Goal: Task Accomplishment & Management: Use online tool/utility

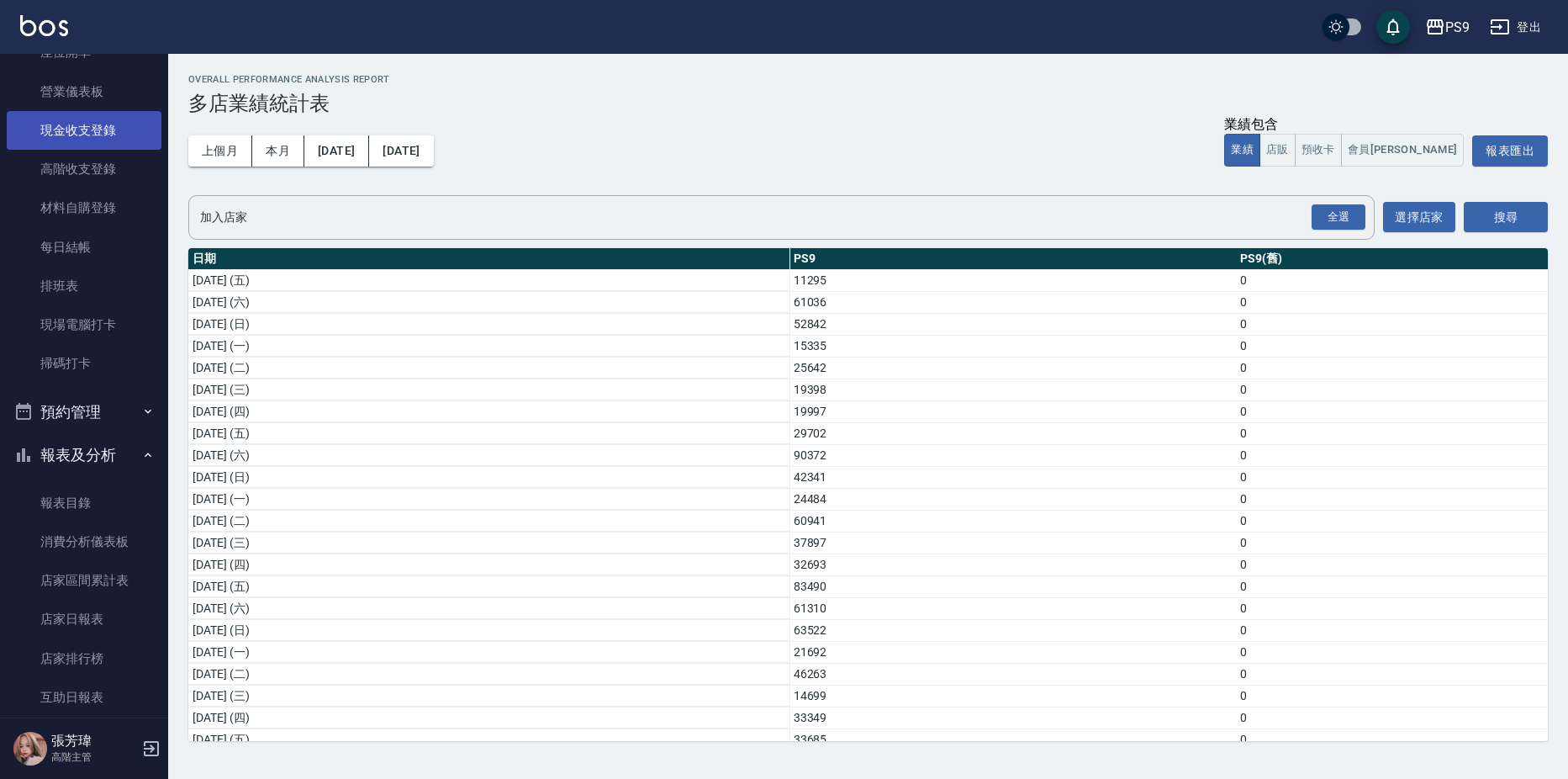
scroll to position [144, 0]
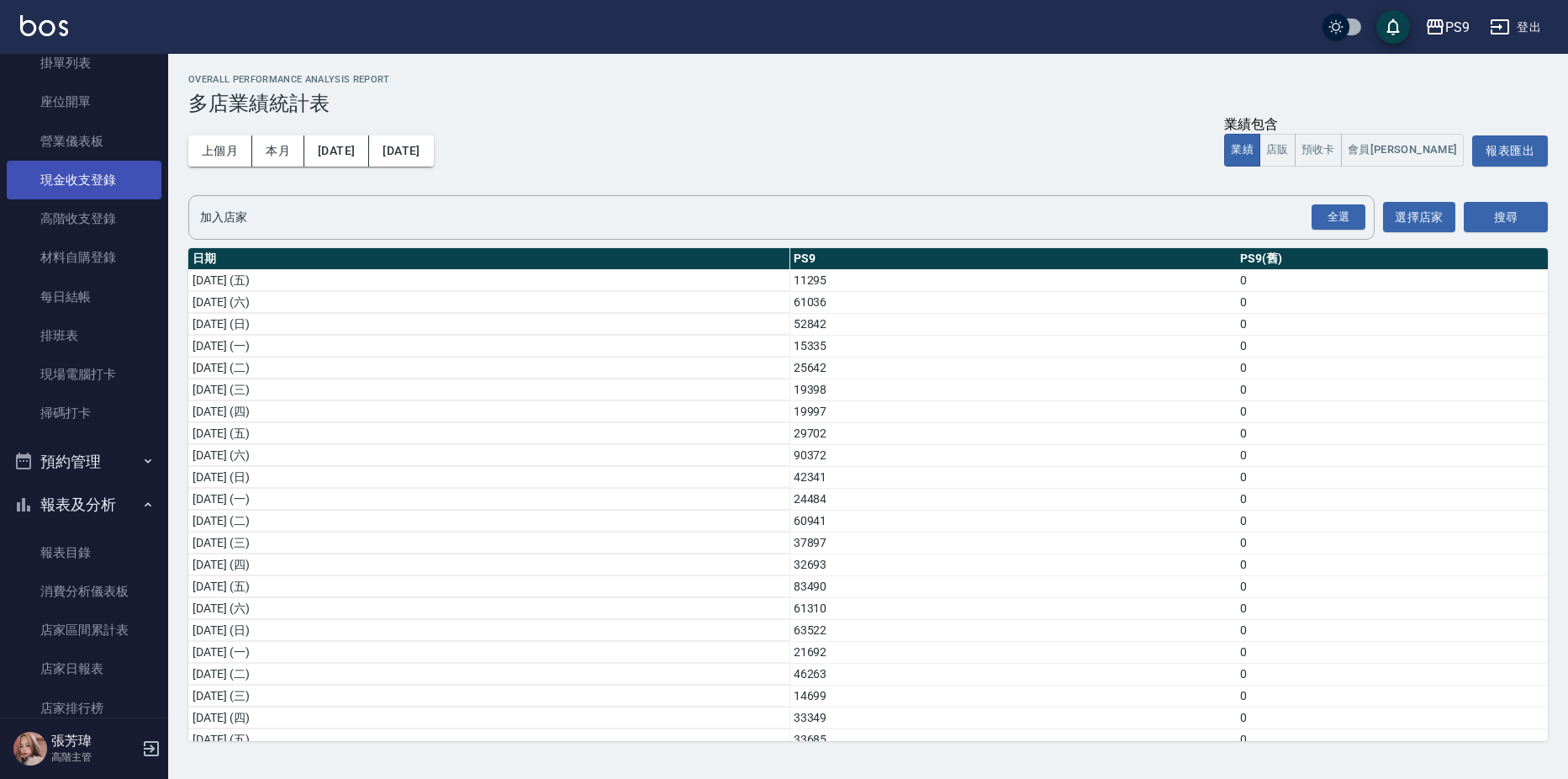
click at [91, 170] on link "現金收支登錄" at bounding box center [84, 181] width 155 height 39
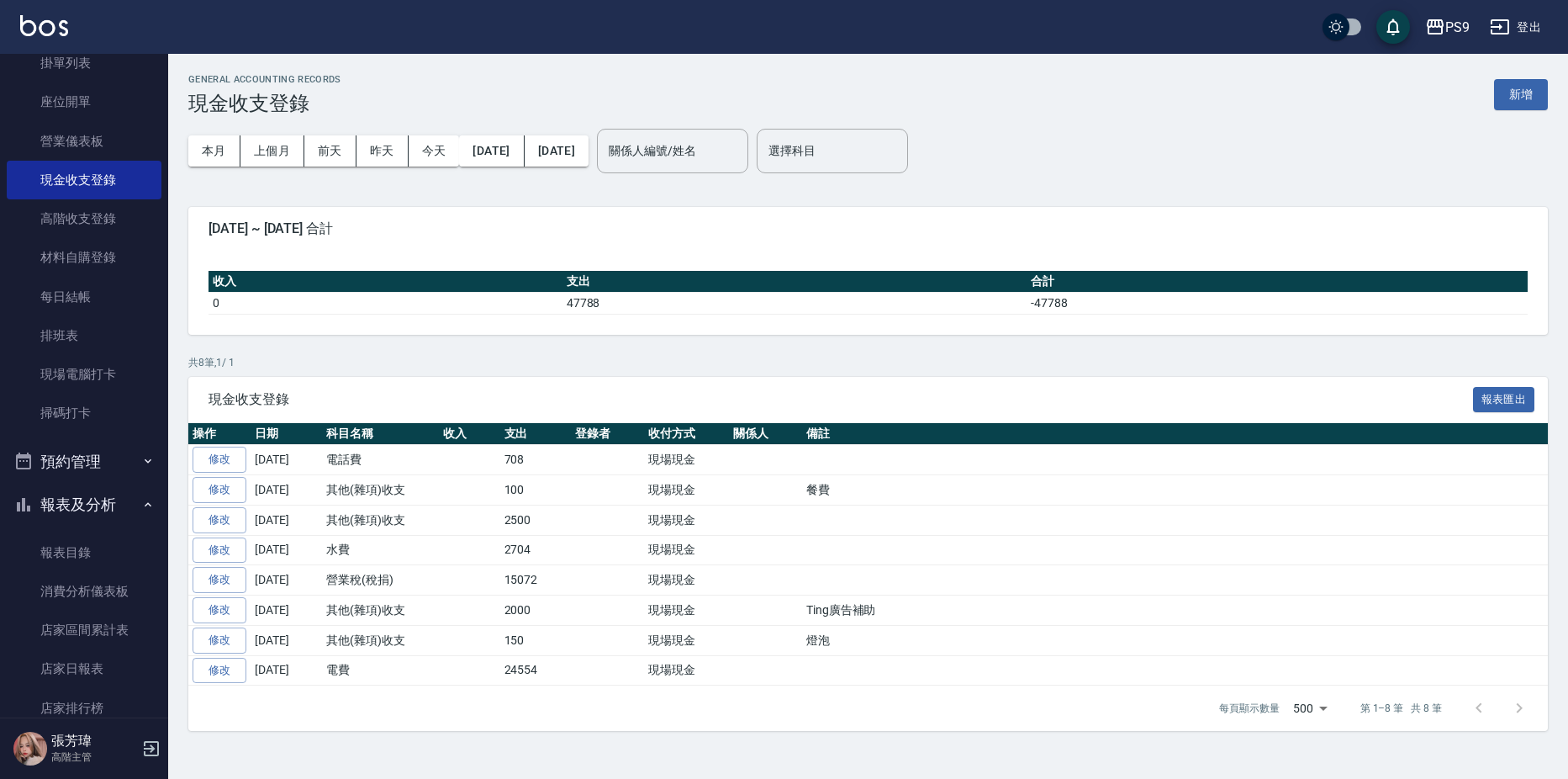
click at [1516, 101] on button "新增" at bounding box center [1520, 95] width 54 height 31
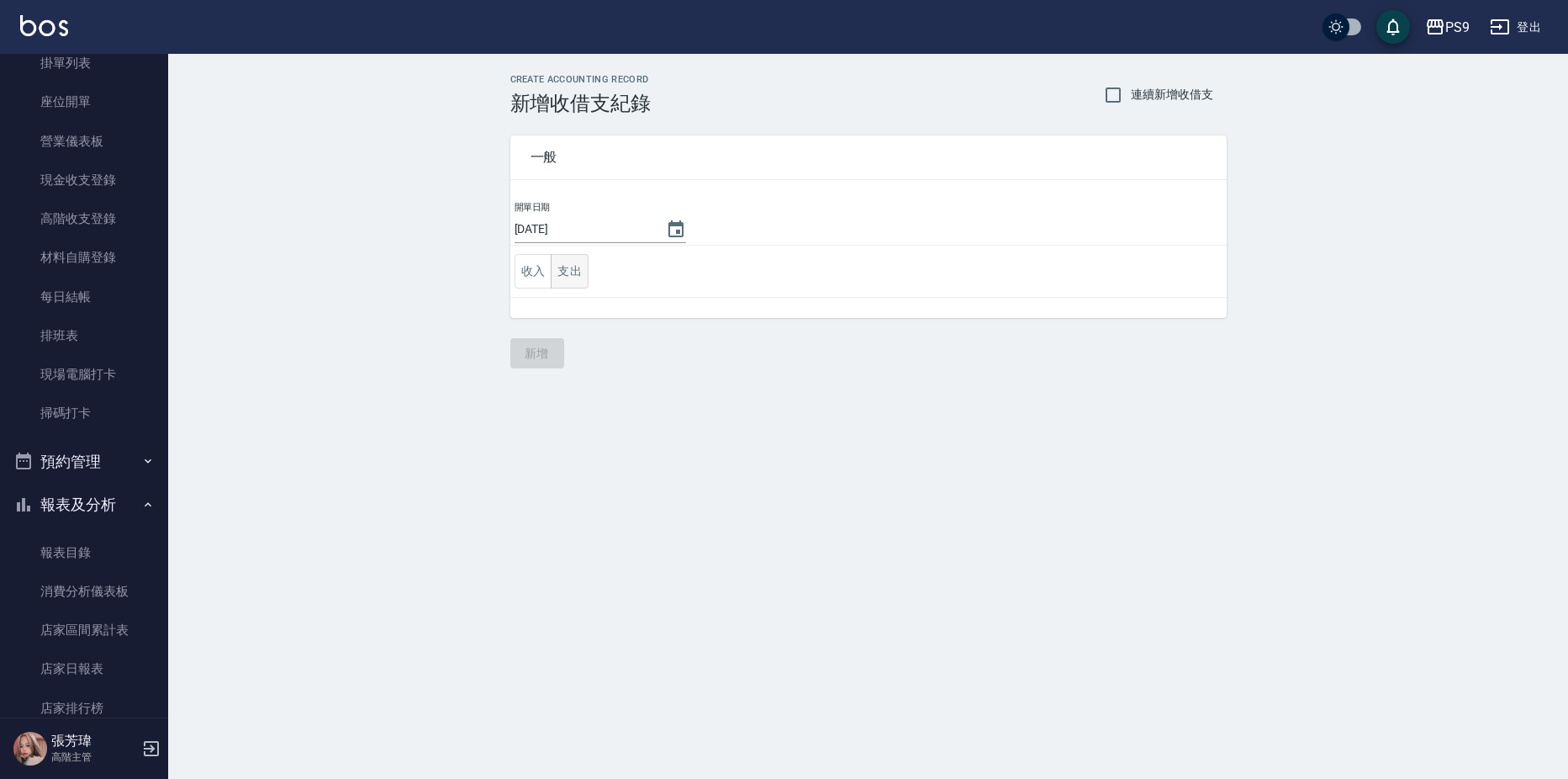
click at [571, 267] on button "支出" at bounding box center [569, 270] width 38 height 34
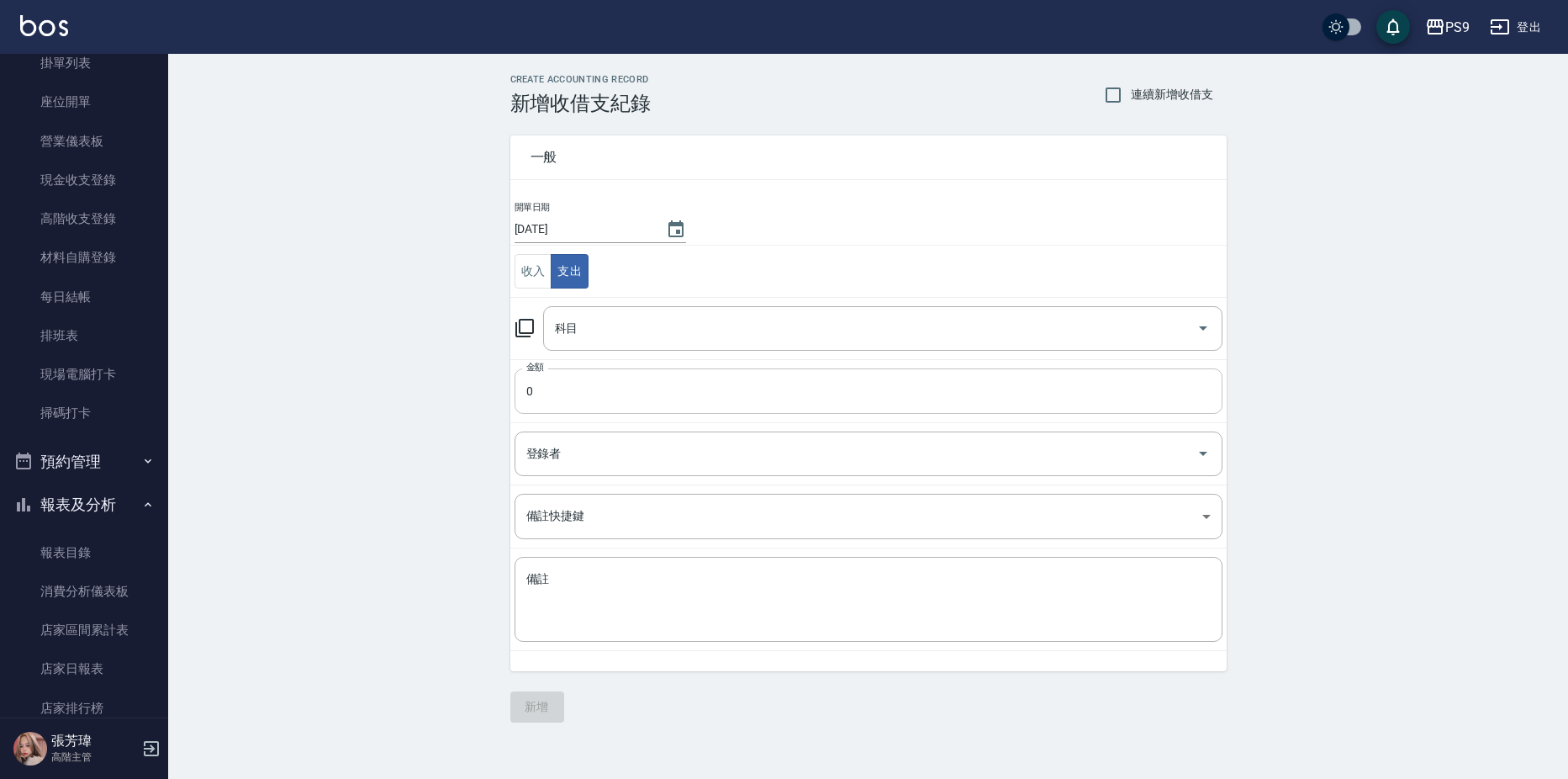
drag, startPoint x: 592, startPoint y: 389, endPoint x: 582, endPoint y: 391, distance: 10.2
click at [591, 390] on input "0" at bounding box center [867, 390] width 707 height 46
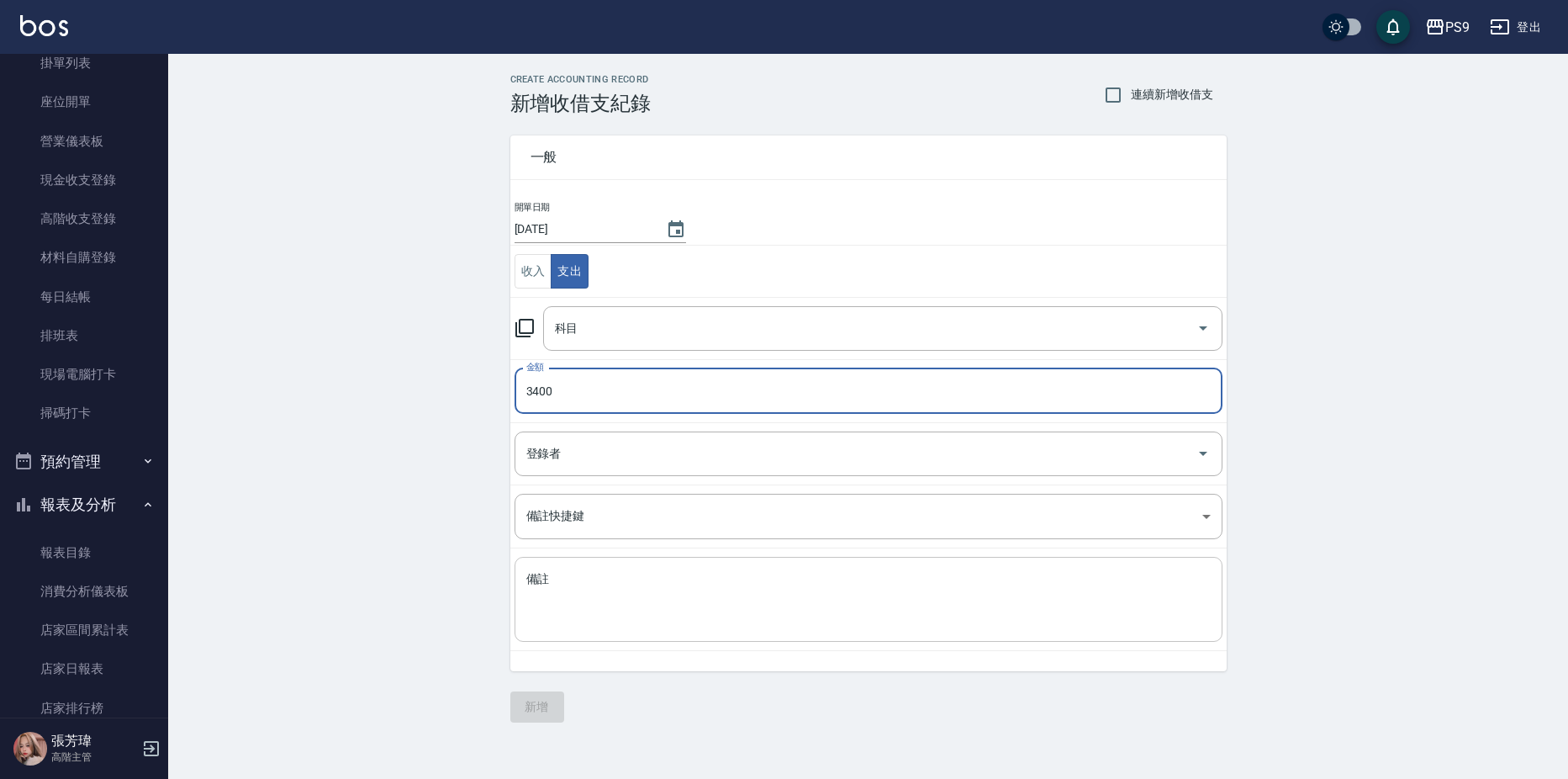
type input "3400"
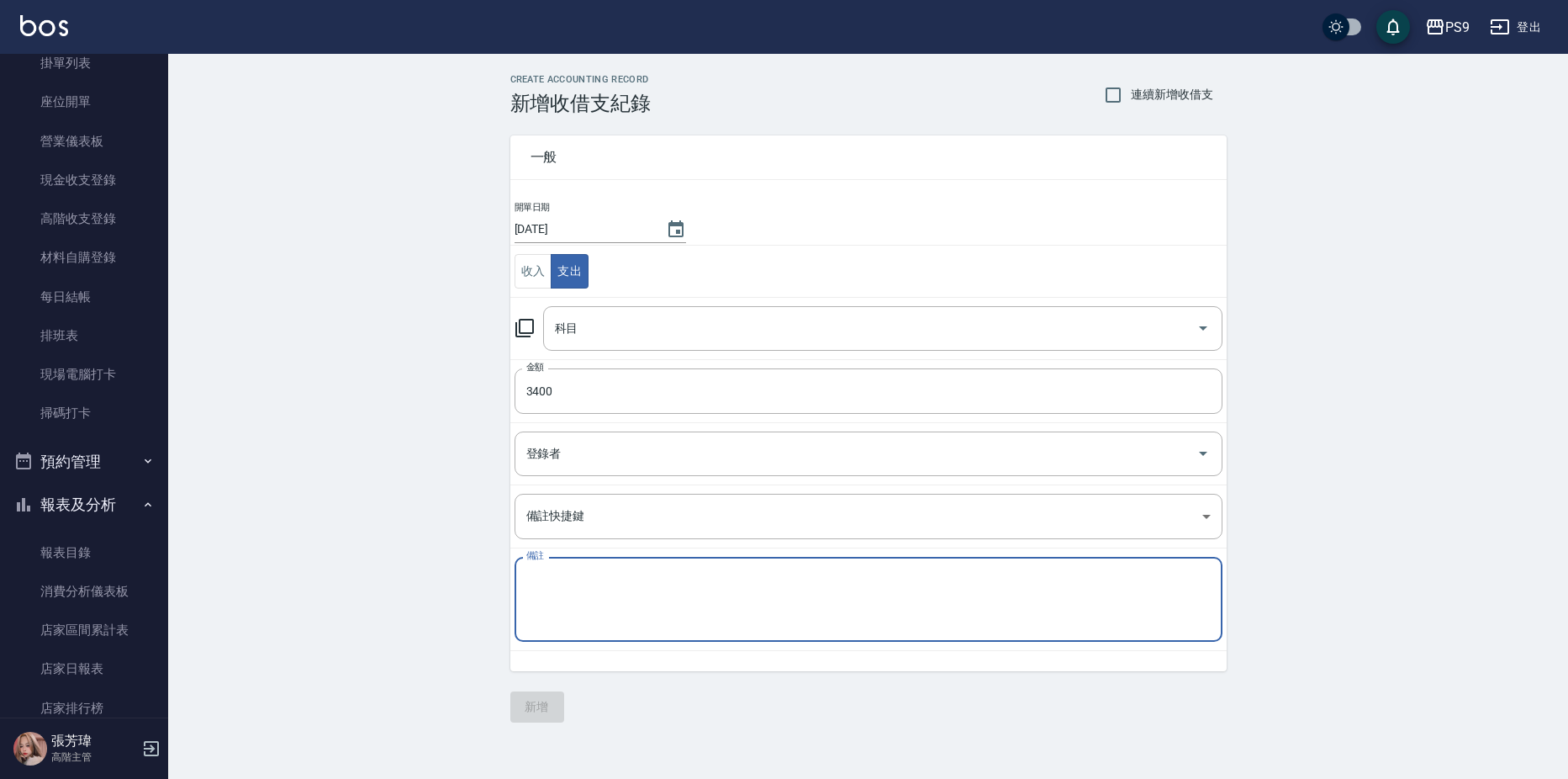
click at [595, 598] on textarea "備註" at bounding box center [867, 599] width 684 height 58
click at [597, 333] on input "科目" at bounding box center [869, 328] width 639 height 29
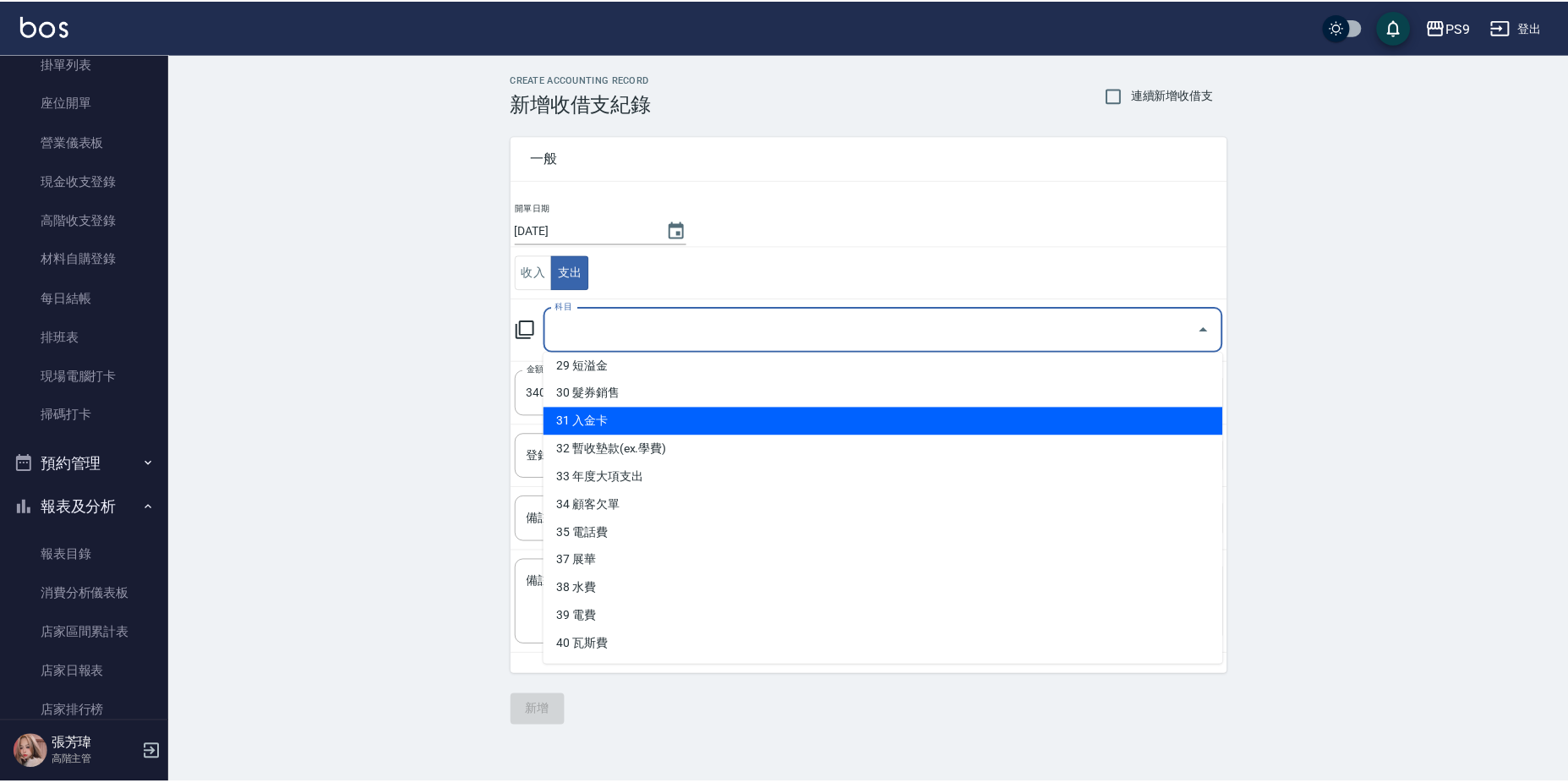
scroll to position [732, 0]
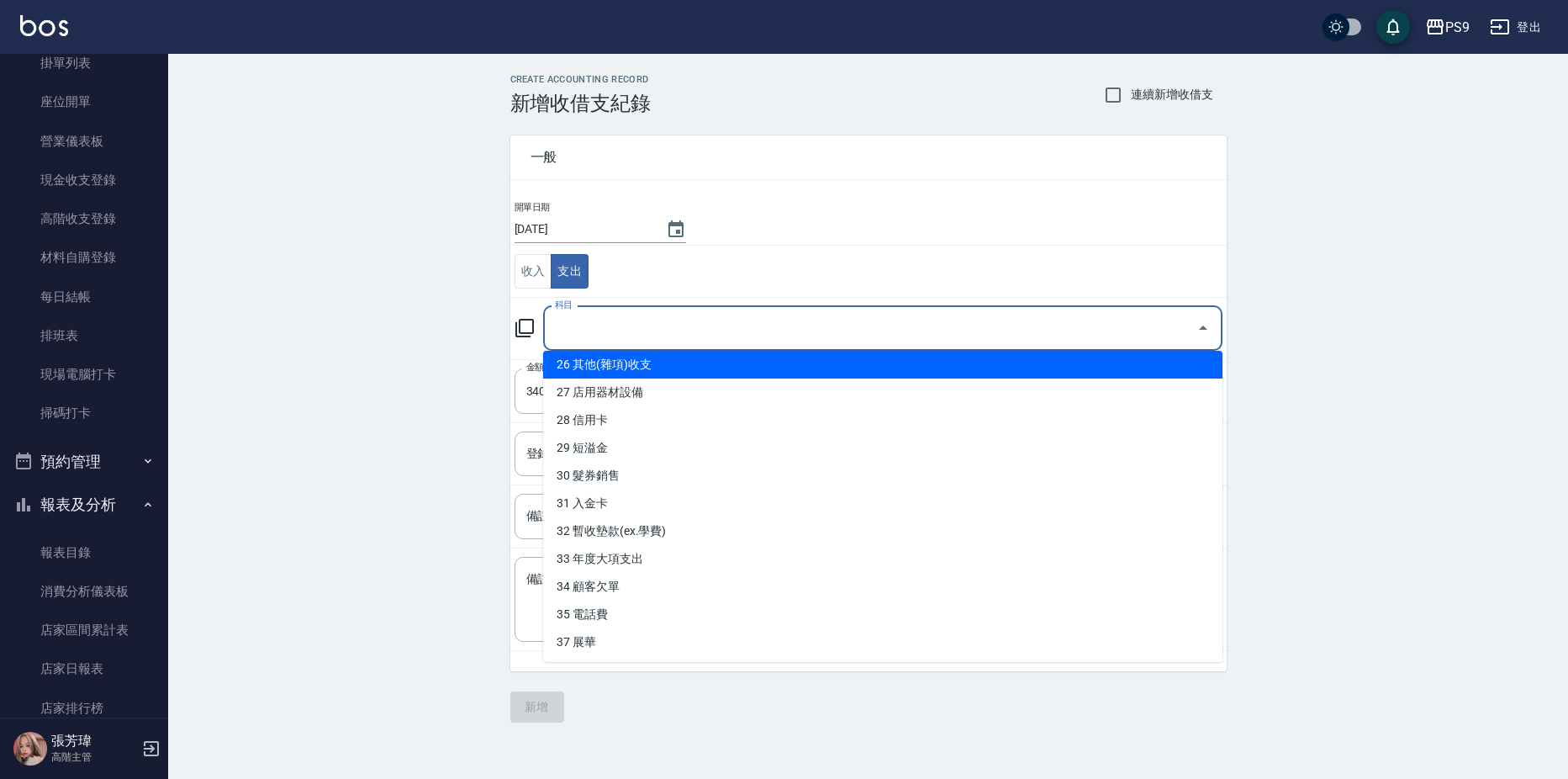
click at [631, 370] on li "26 其他(雜項)收支" at bounding box center [883, 364] width 679 height 27
type input "26 其他(雜項)收支"
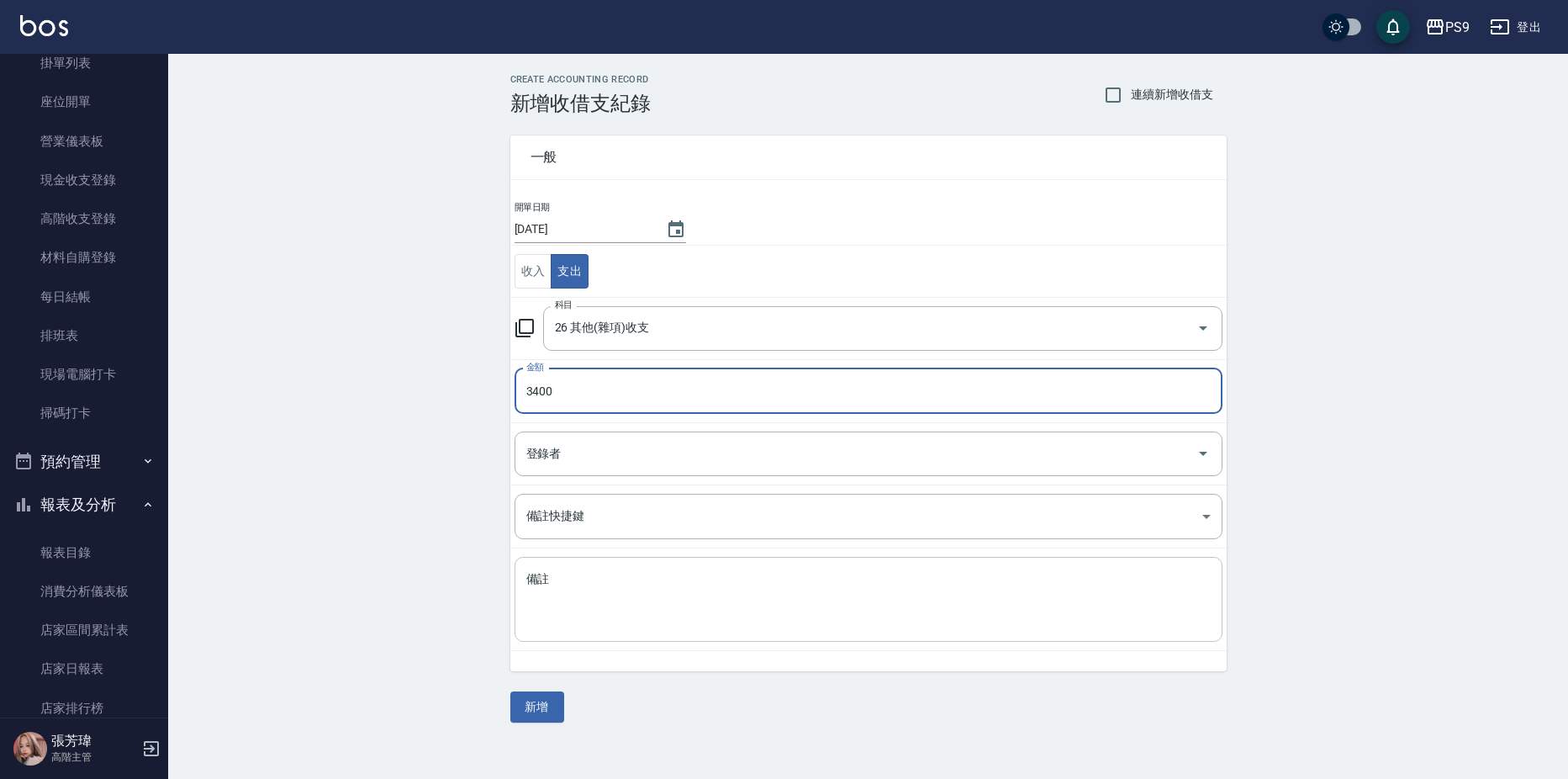
click at [587, 583] on textarea "備註" at bounding box center [867, 599] width 684 height 58
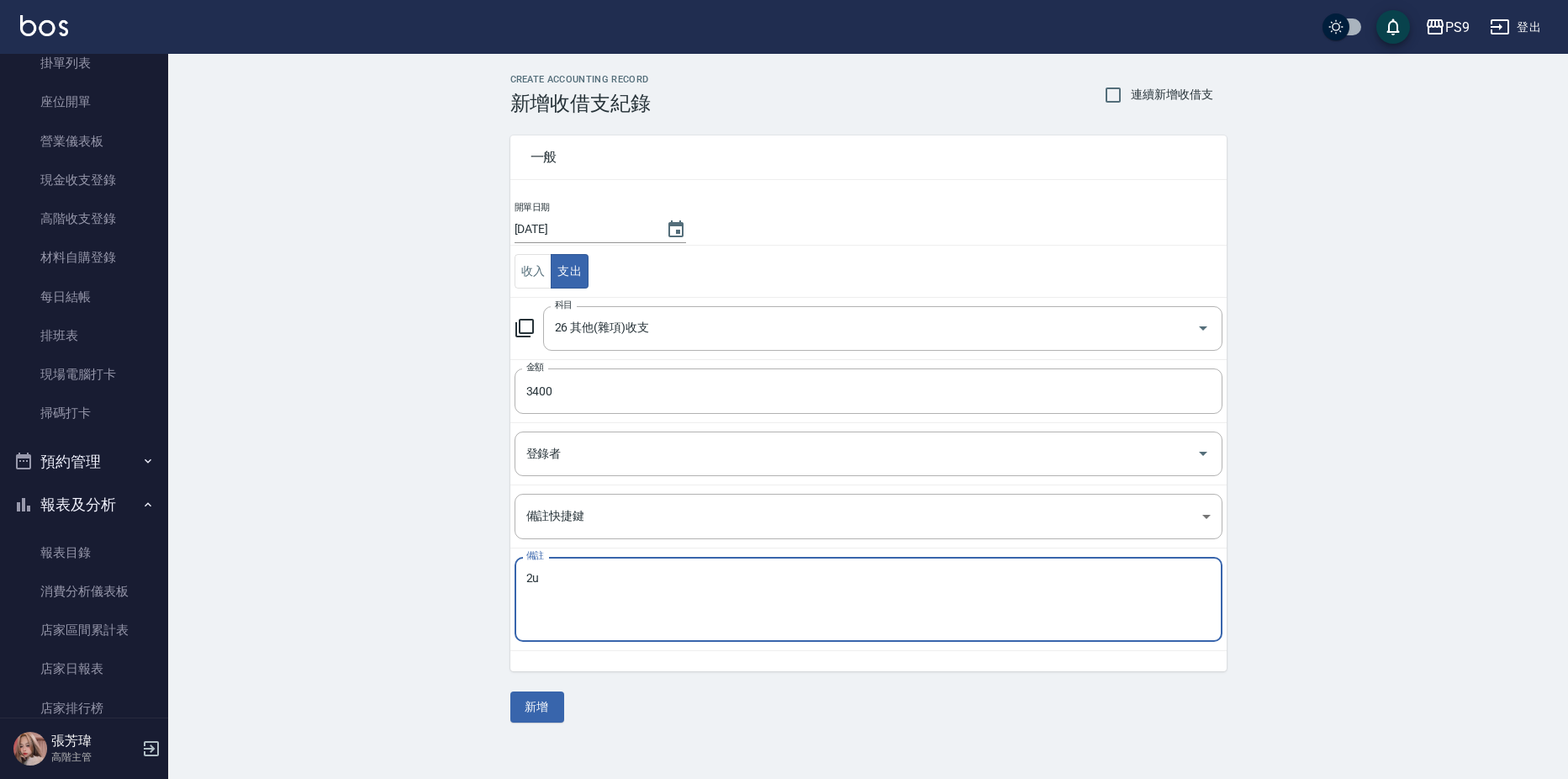
type textarea "2"
type textarea "店家清潔費"
click at [536, 699] on button "新增" at bounding box center [537, 707] width 54 height 31
